Goal: Information Seeking & Learning: Learn about a topic

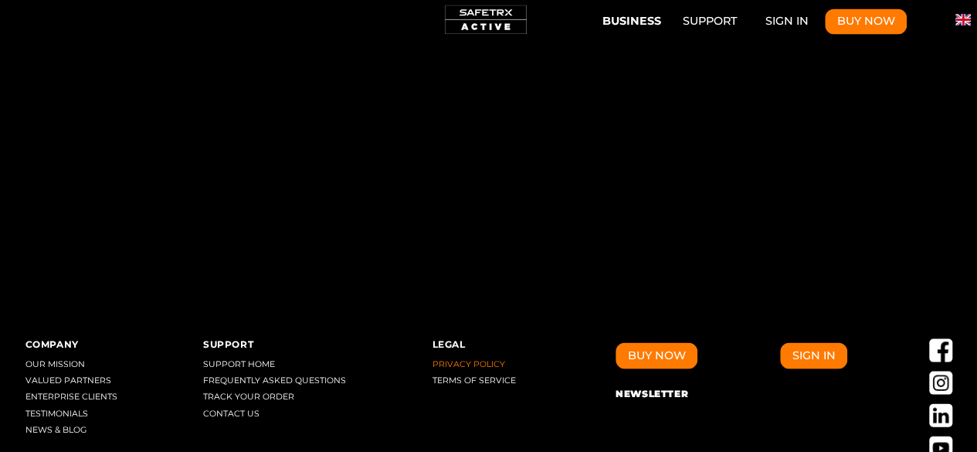
scroll to position [0, 715]
click at [476, 359] on button "Privacy Policy" at bounding box center [468, 364] width 73 height 10
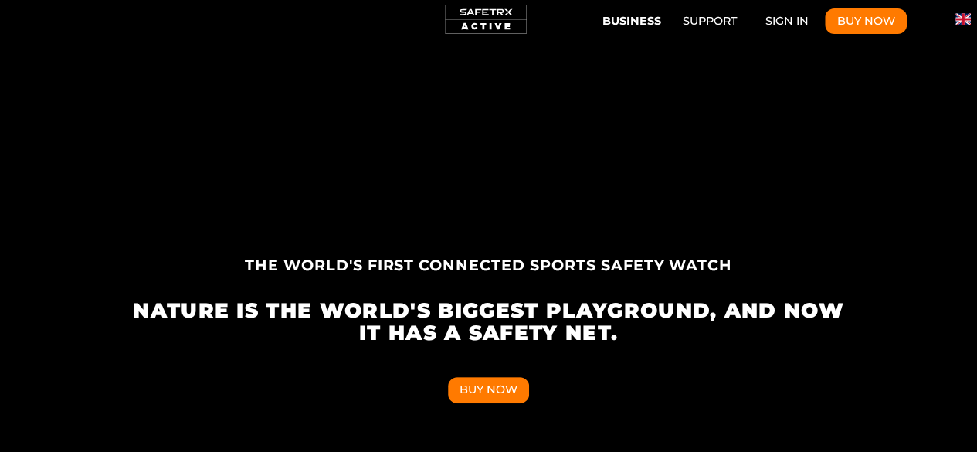
scroll to position [0, 519]
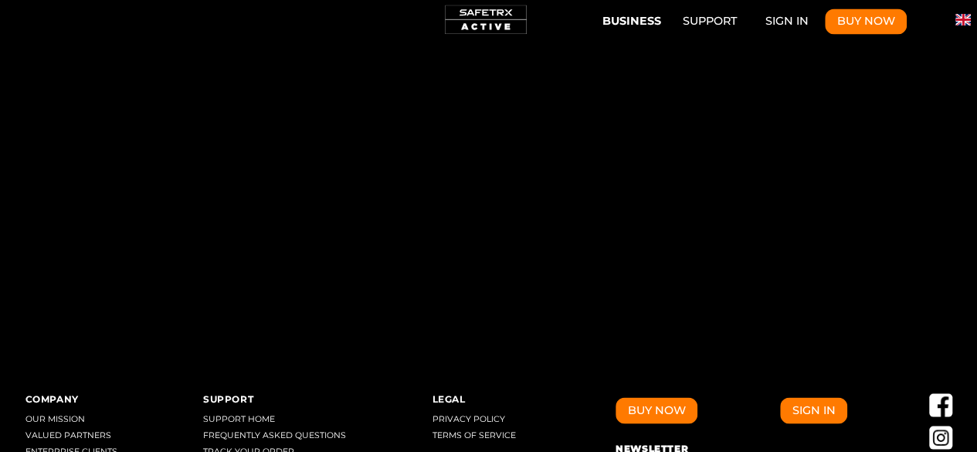
scroll to position [13071, 0]
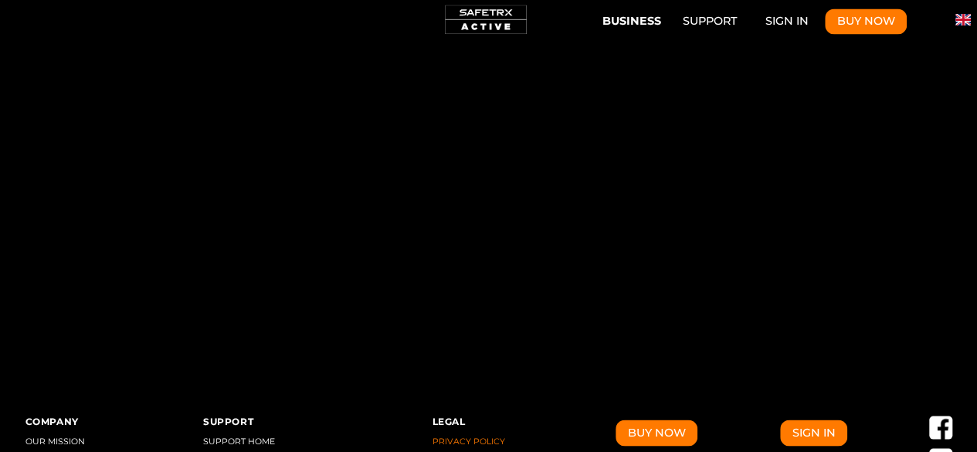
click at [468, 425] on button "Privacy Policy" at bounding box center [468, 441] width 73 height 10
